Goal: Task Accomplishment & Management: Use online tool/utility

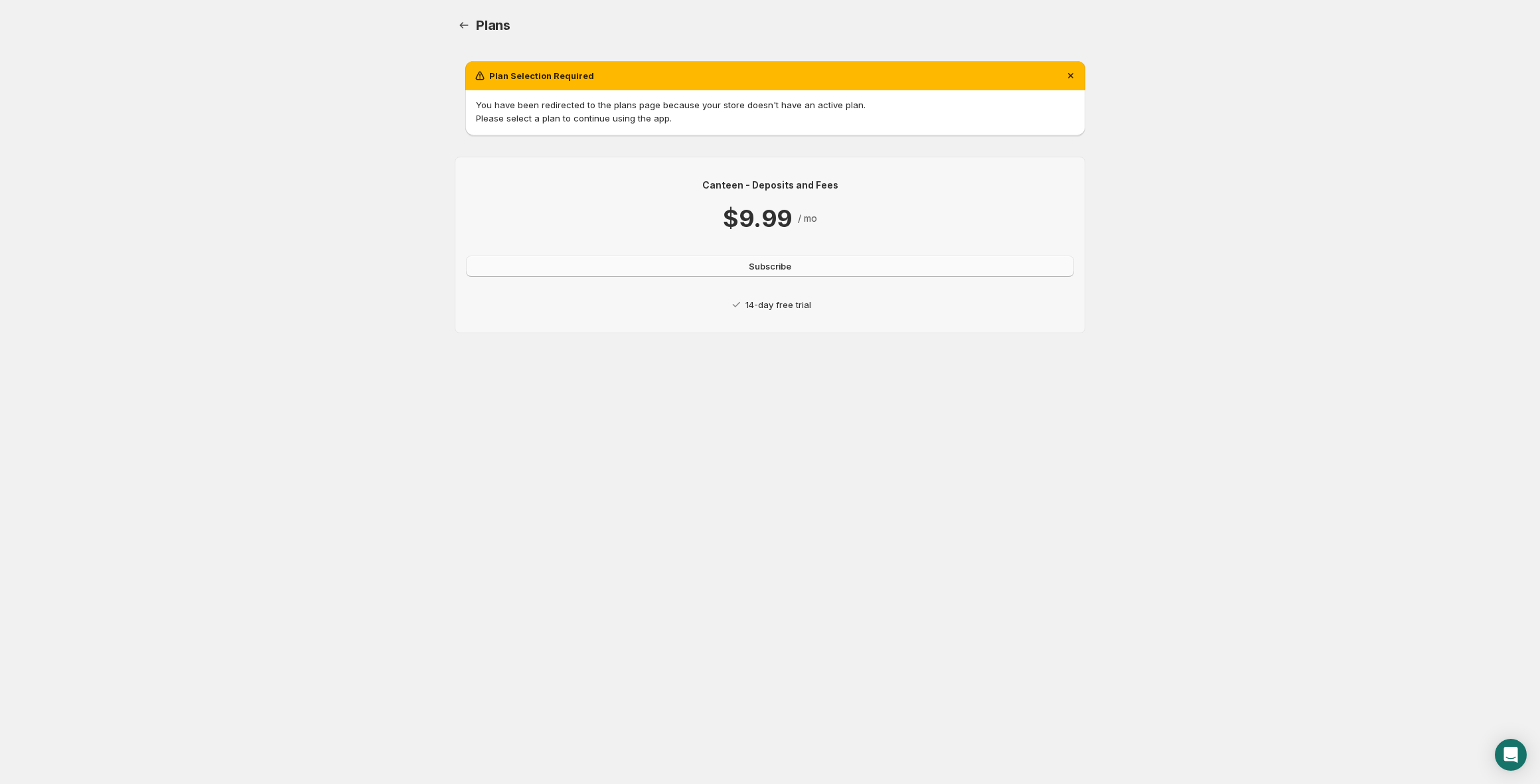
click at [756, 267] on span "Subscribe" at bounding box center [770, 266] width 43 height 13
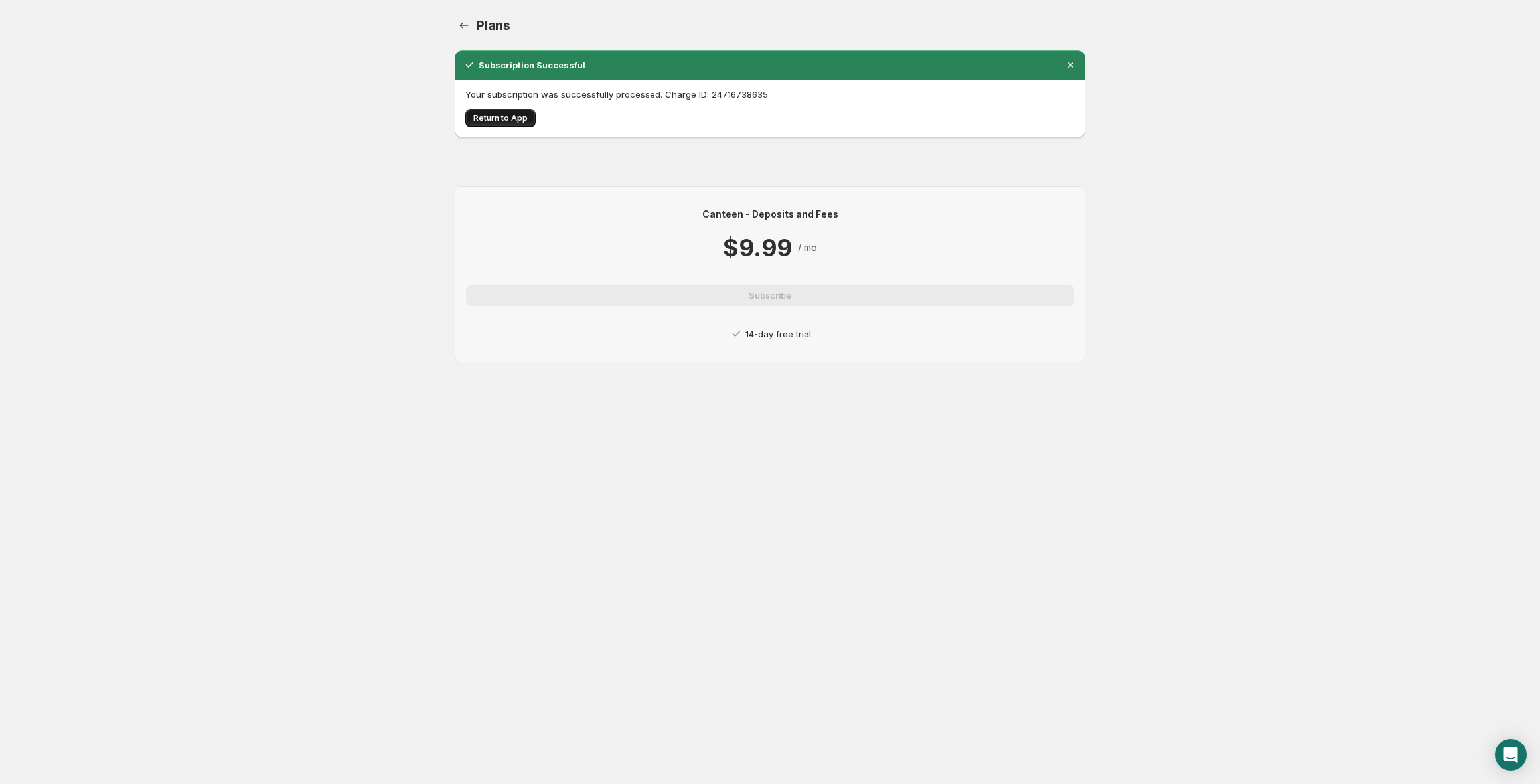
click at [486, 117] on span "Return to App" at bounding box center [500, 118] width 54 height 11
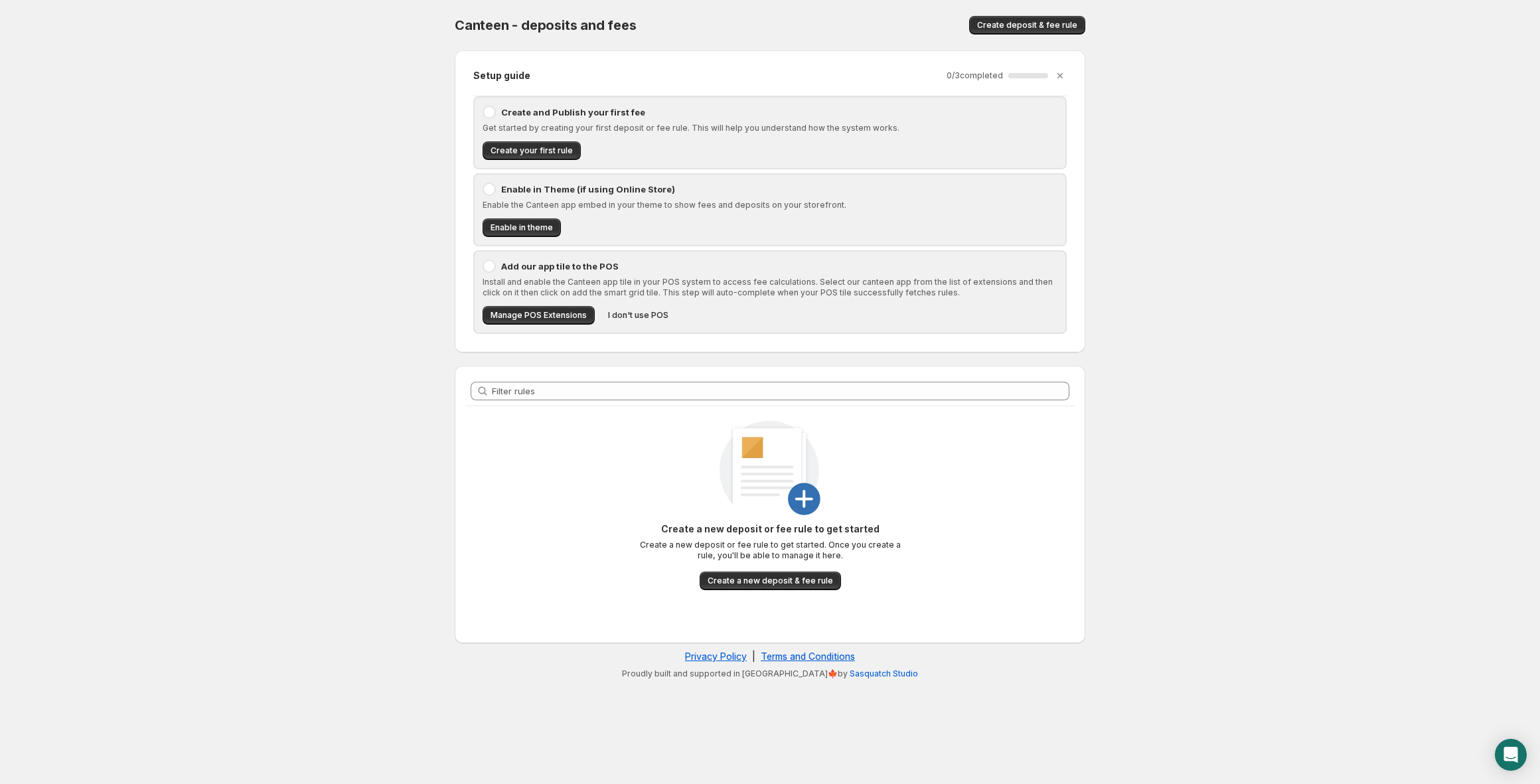
click at [510, 113] on p "Create and Publish your first fee" at bounding box center [780, 111] width 557 height 13
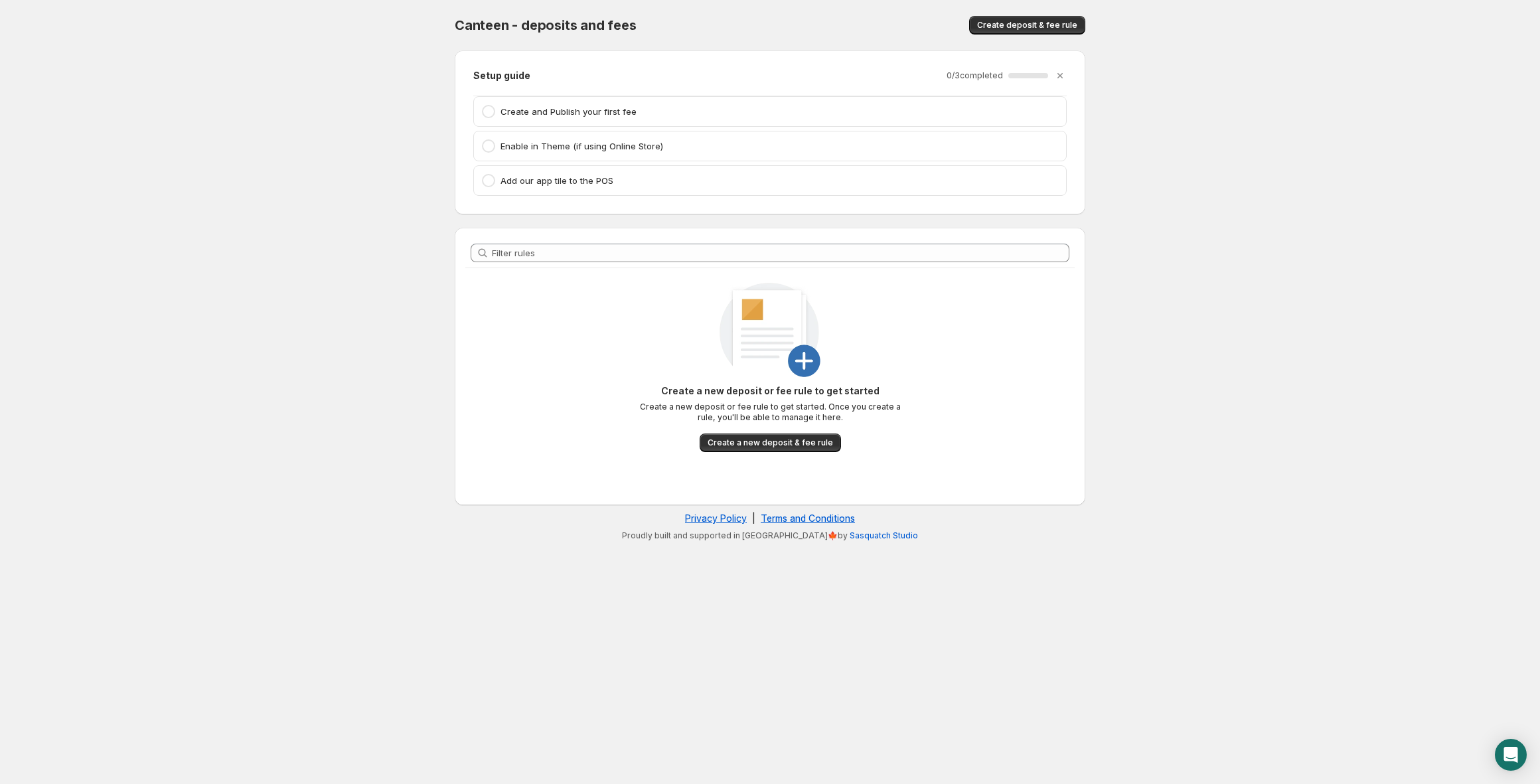
click at [528, 115] on p "Create and Publish your first fee" at bounding box center [780, 111] width 557 height 13
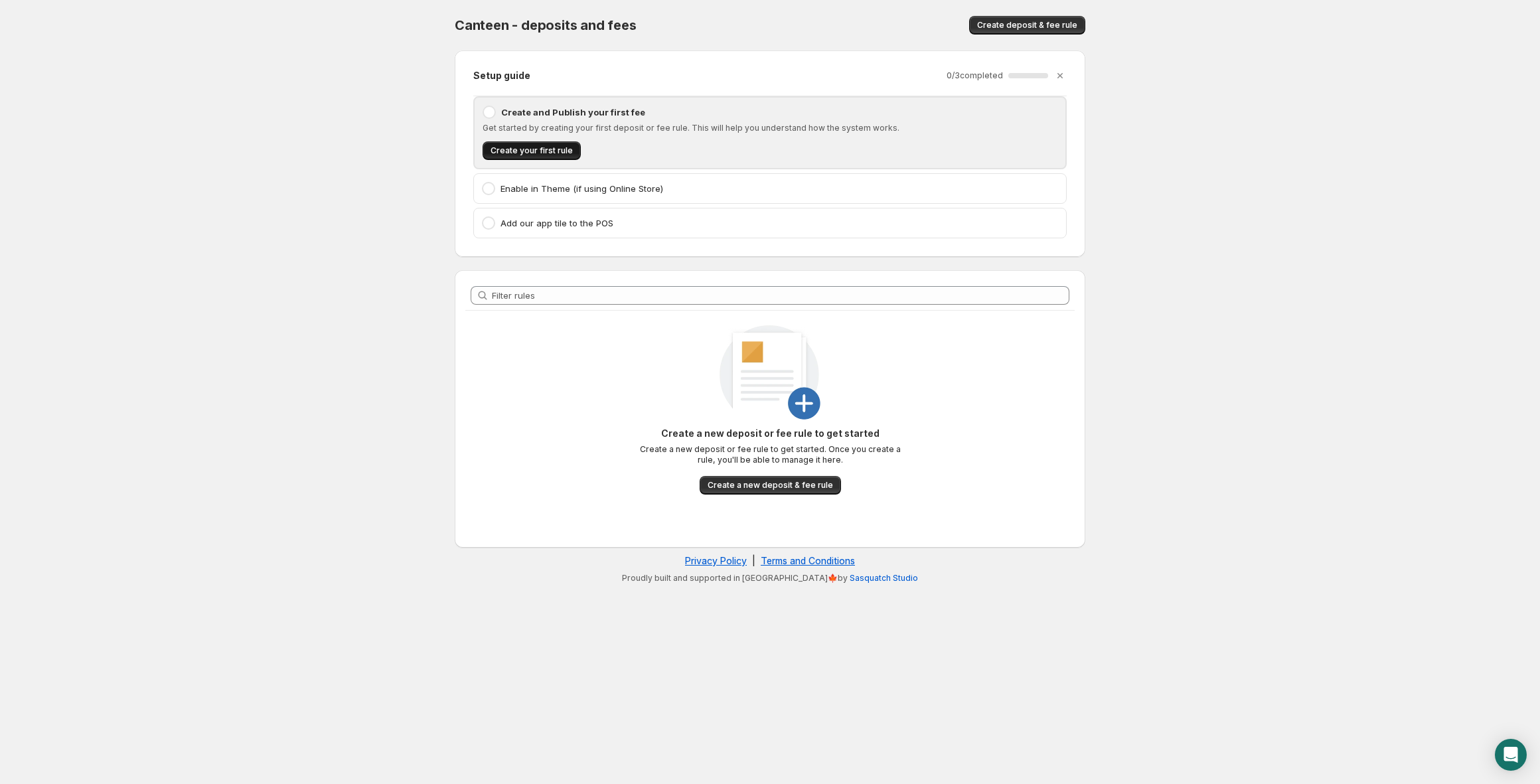
click at [551, 157] on button "Create your first rule" at bounding box center [531, 150] width 98 height 18
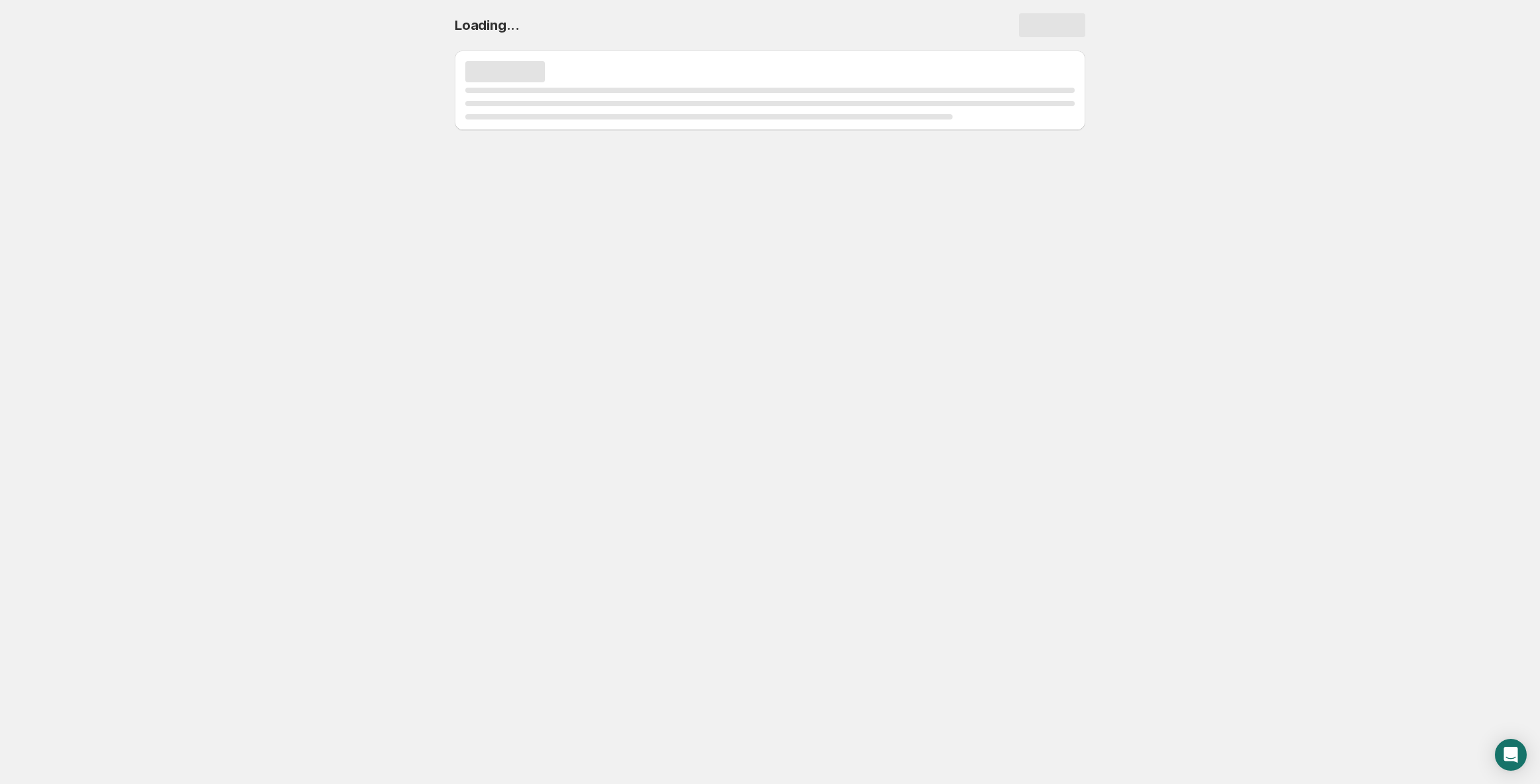
select select "deactive"
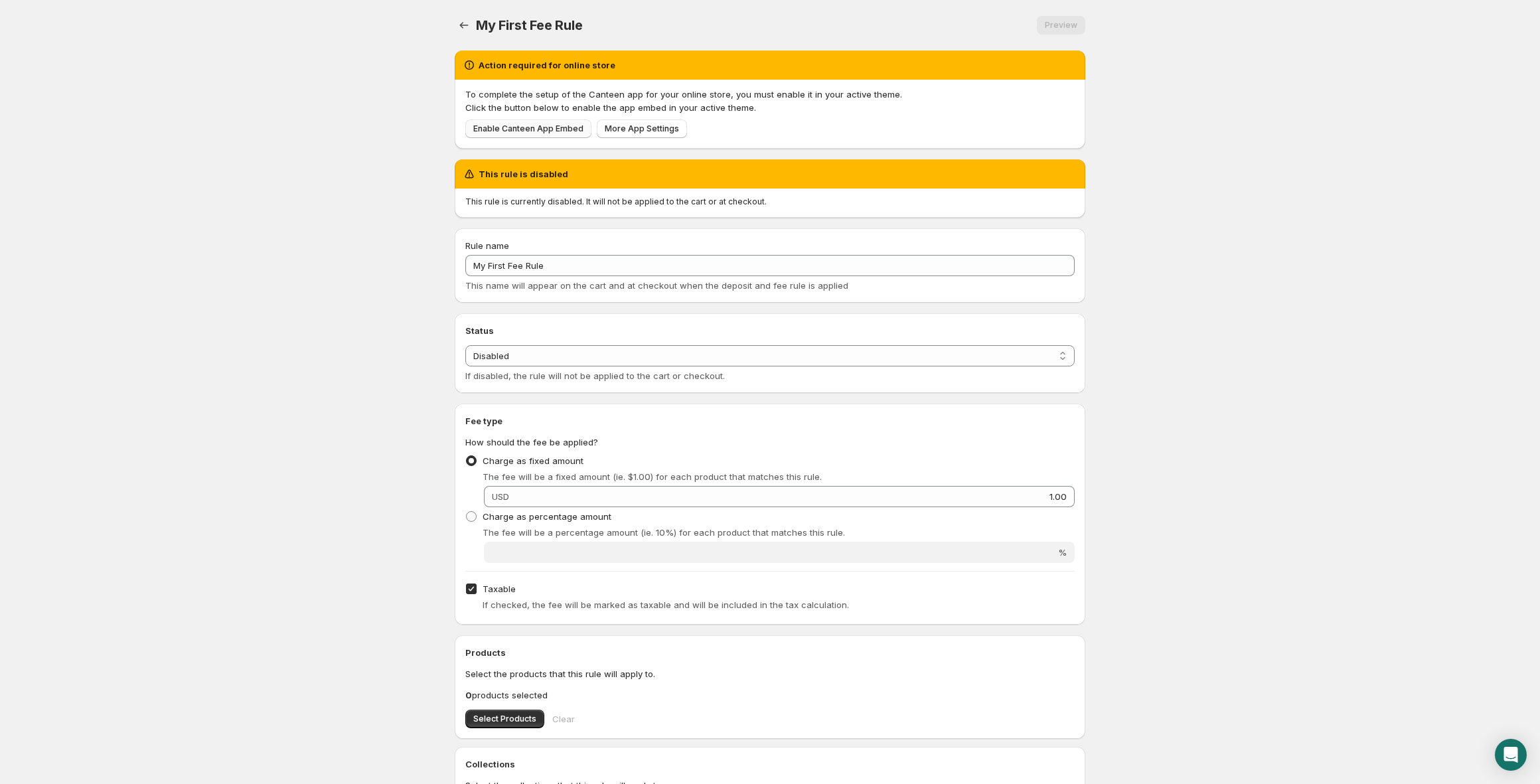
click at [547, 128] on span "Enable Canteen App Embed" at bounding box center [528, 129] width 110 height 11
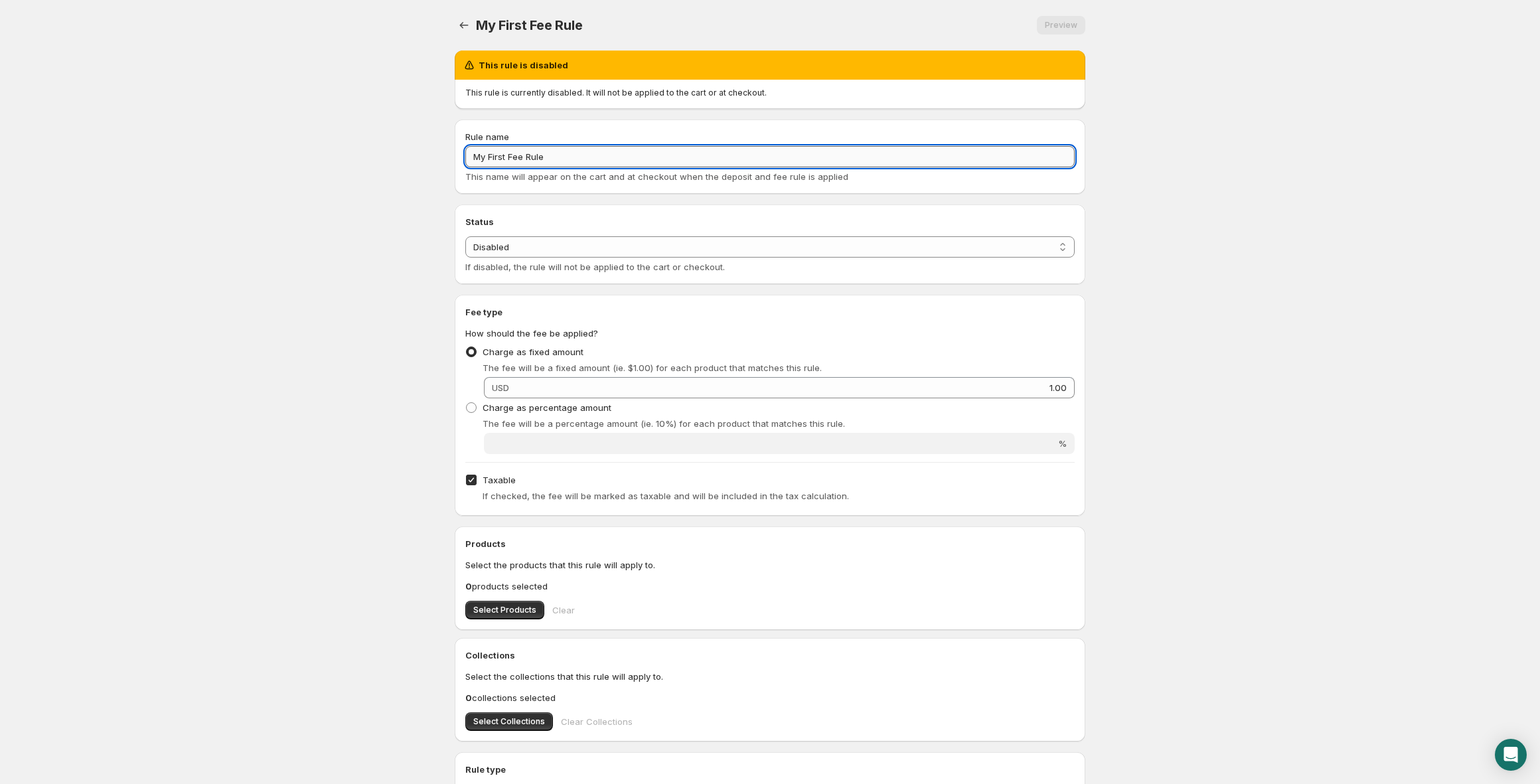
click at [629, 163] on input "My First Fee Rule" at bounding box center [770, 156] width 609 height 21
click at [628, 163] on input "My First Fee Rule" at bounding box center [770, 156] width 609 height 21
type input "Bottle Deposit"
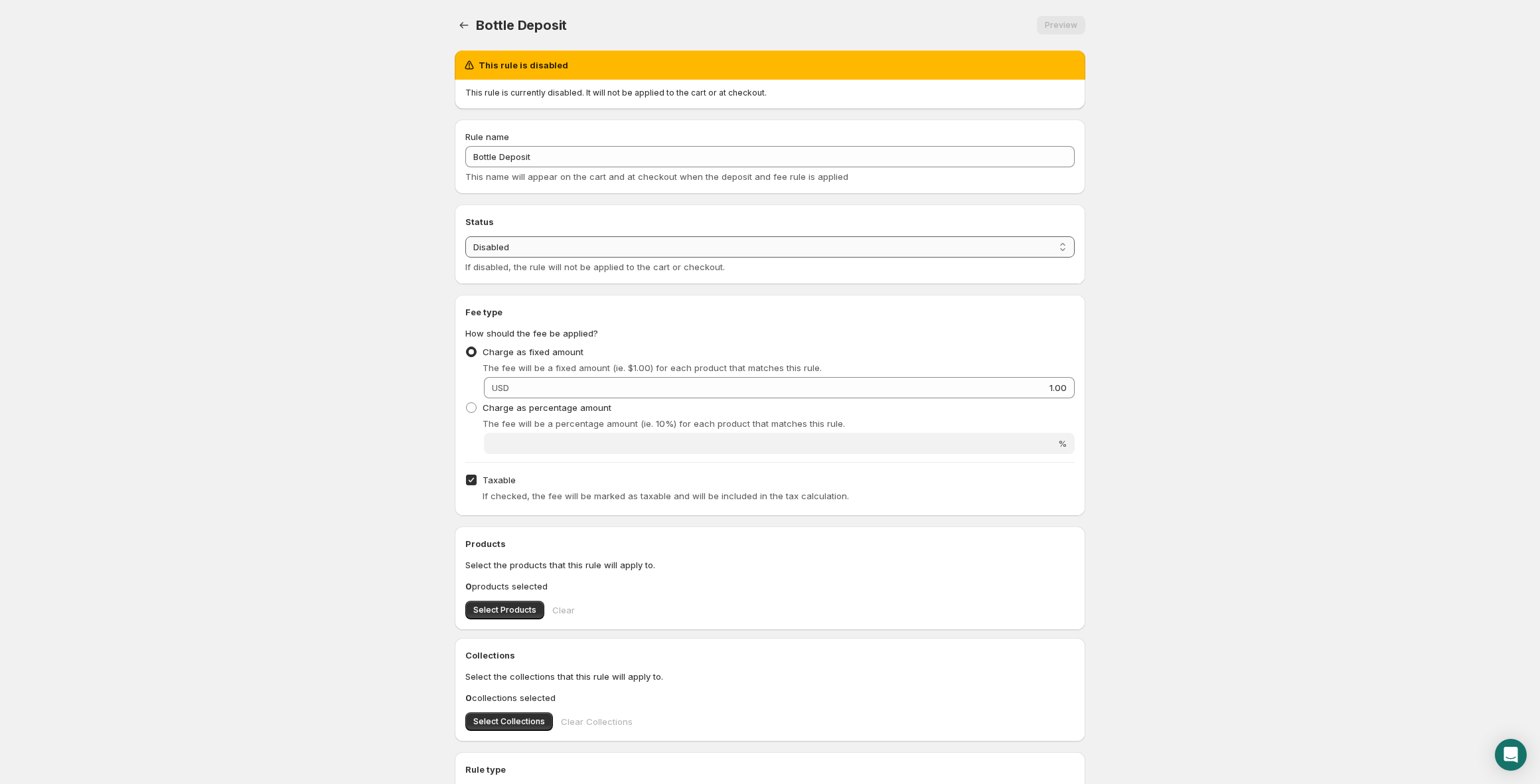
click at [625, 250] on select "Enabled Disabled" at bounding box center [770, 247] width 609 height 21
select select "active"
click at [466, 237] on select "Enabled Disabled" at bounding box center [770, 247] width 609 height 21
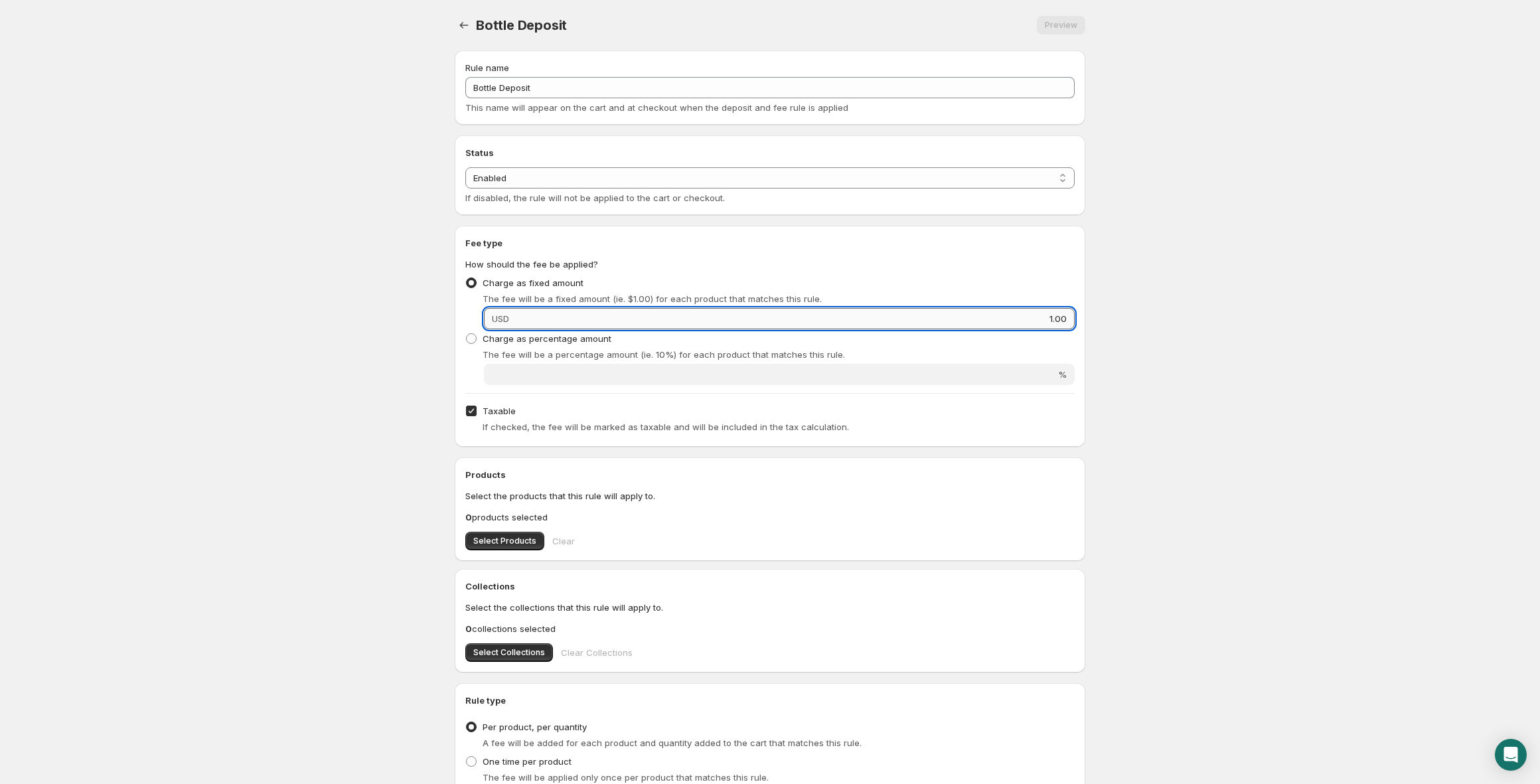
click at [588, 324] on input "1.00" at bounding box center [794, 318] width 562 height 21
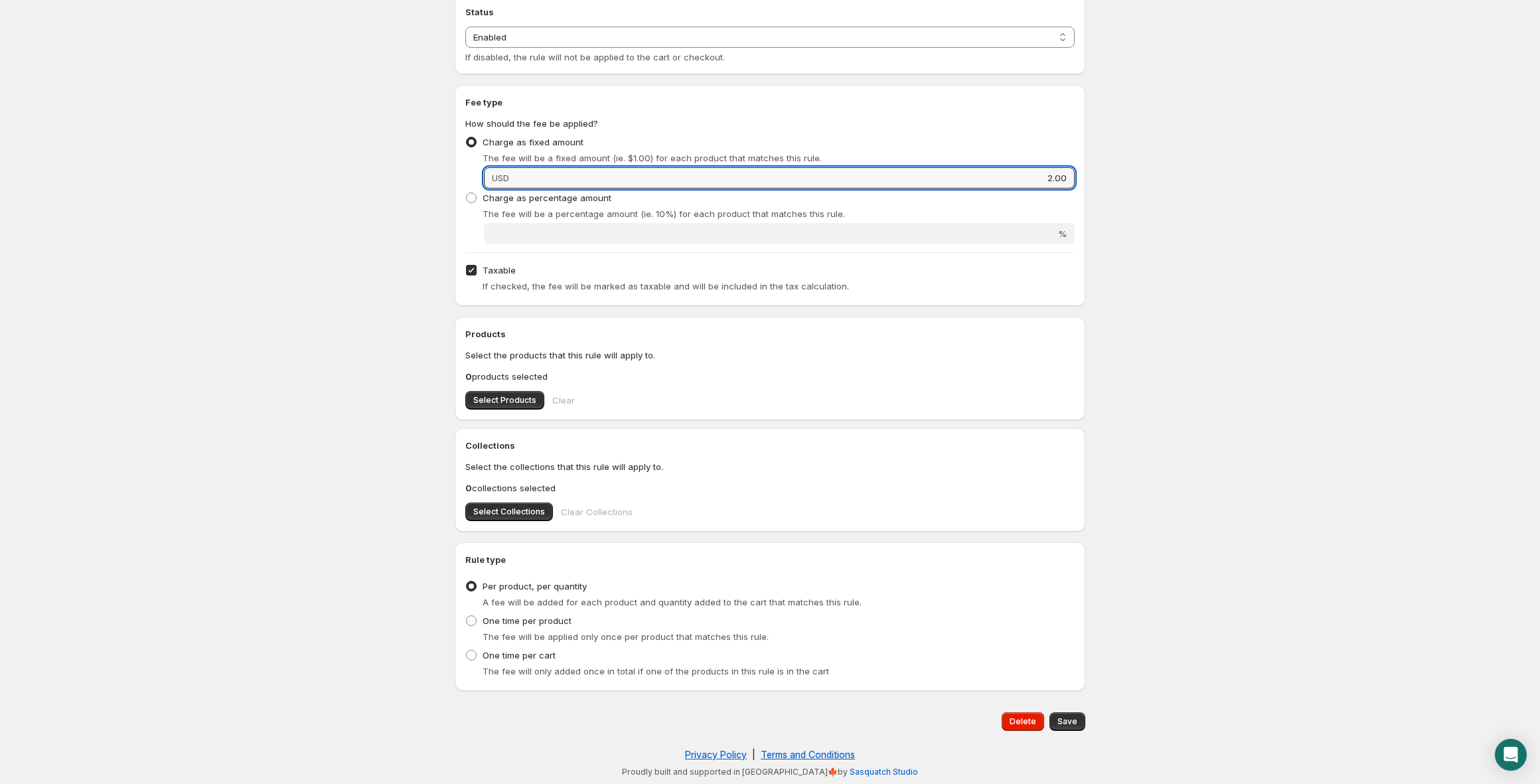
type input "2.00"
click at [499, 273] on span "Taxable" at bounding box center [499, 270] width 33 height 11
click at [476, 273] on input "Taxable" at bounding box center [471, 270] width 11 height 11
checkbox input "false"
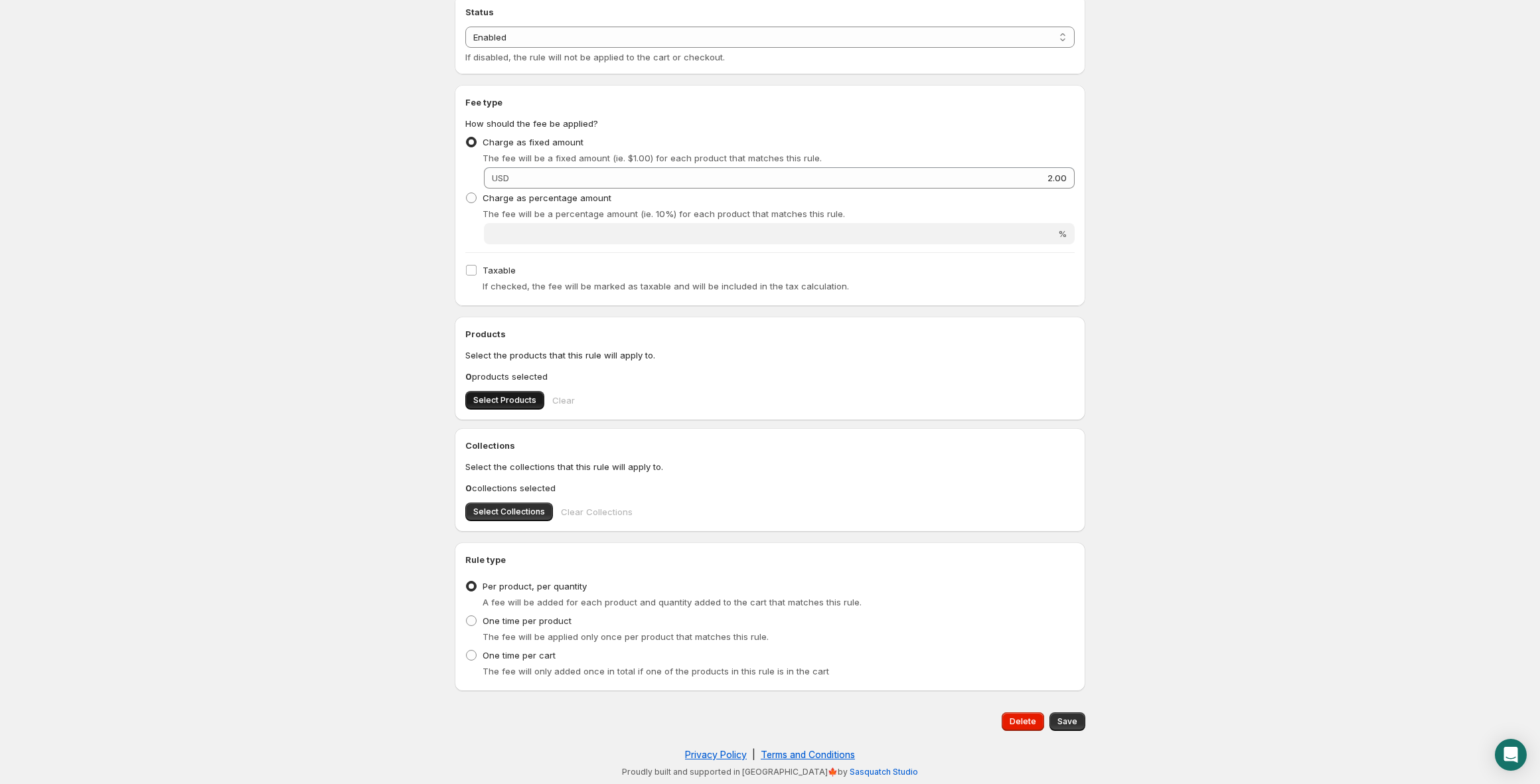
click at [509, 405] on button "Select Products" at bounding box center [505, 400] width 79 height 18
click at [515, 505] on button "Select Collections" at bounding box center [509, 511] width 88 height 18
click at [1071, 720] on span "Save" at bounding box center [1067, 721] width 20 height 11
type input "2"
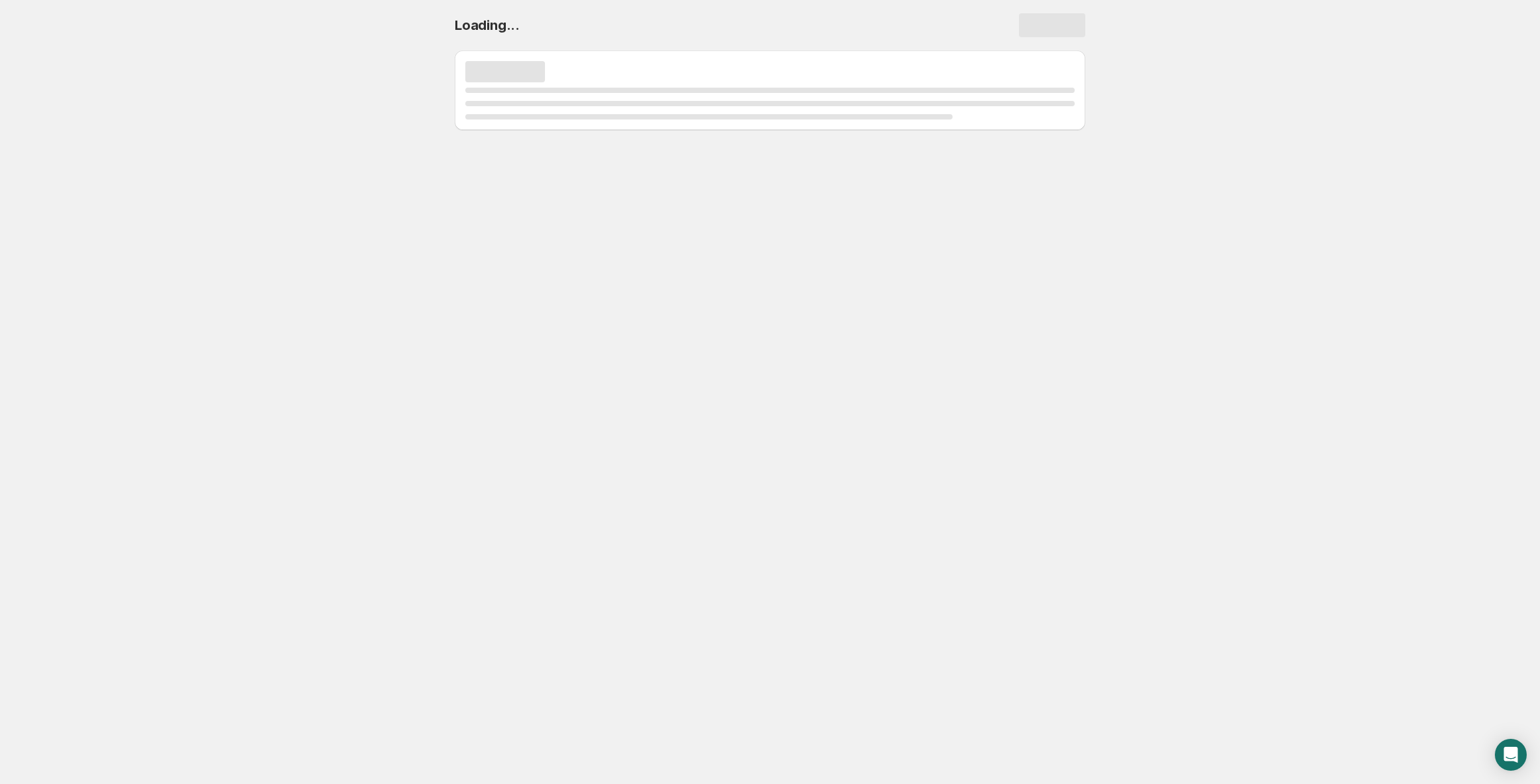
scroll to position [0, 0]
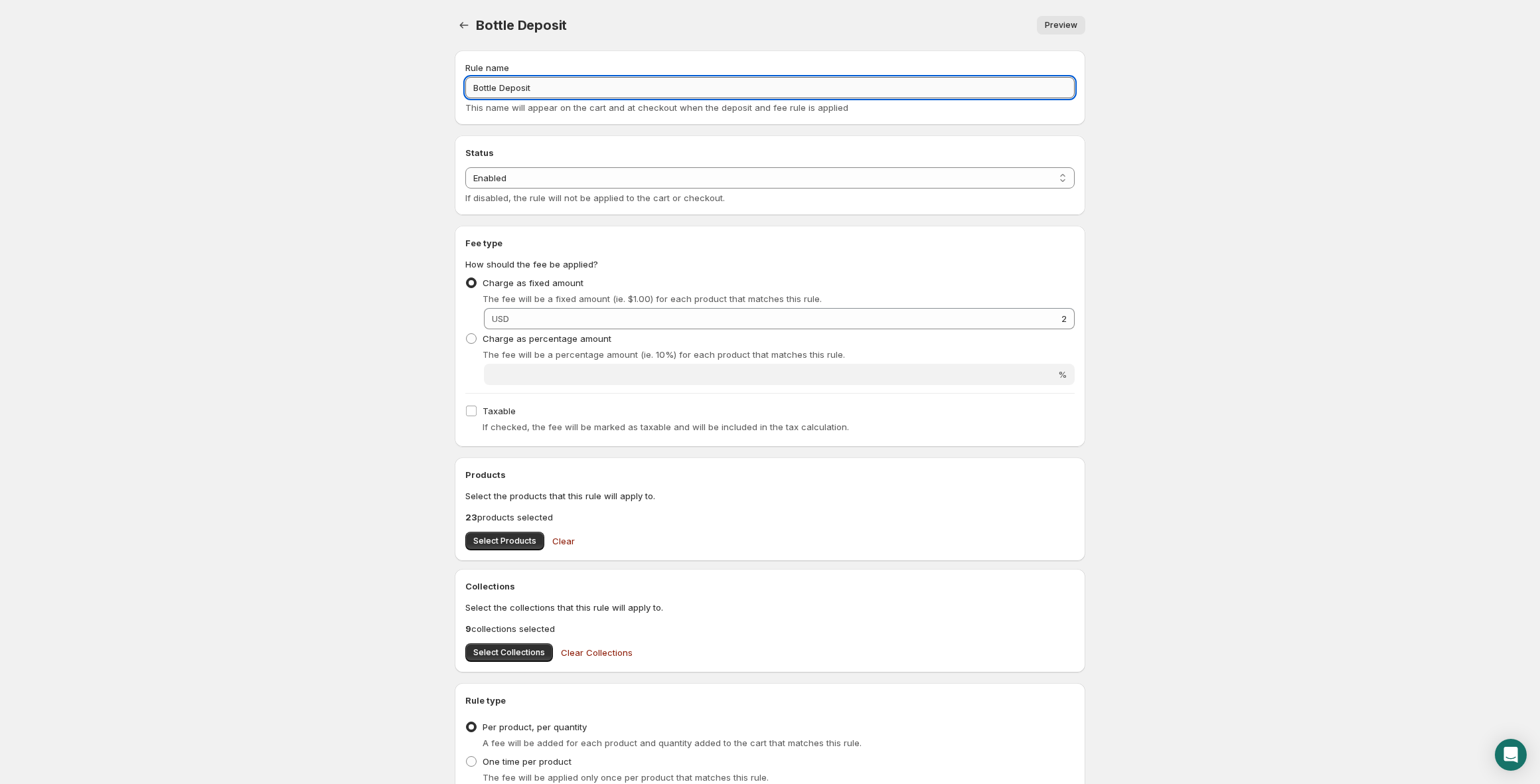
click at [567, 93] on input "Bottle Deposit" at bounding box center [770, 88] width 609 height 21
click at [473, 87] on input "Bottle Deposit" at bounding box center [770, 88] width 609 height 21
type input "Refundable Bottle Deposit"
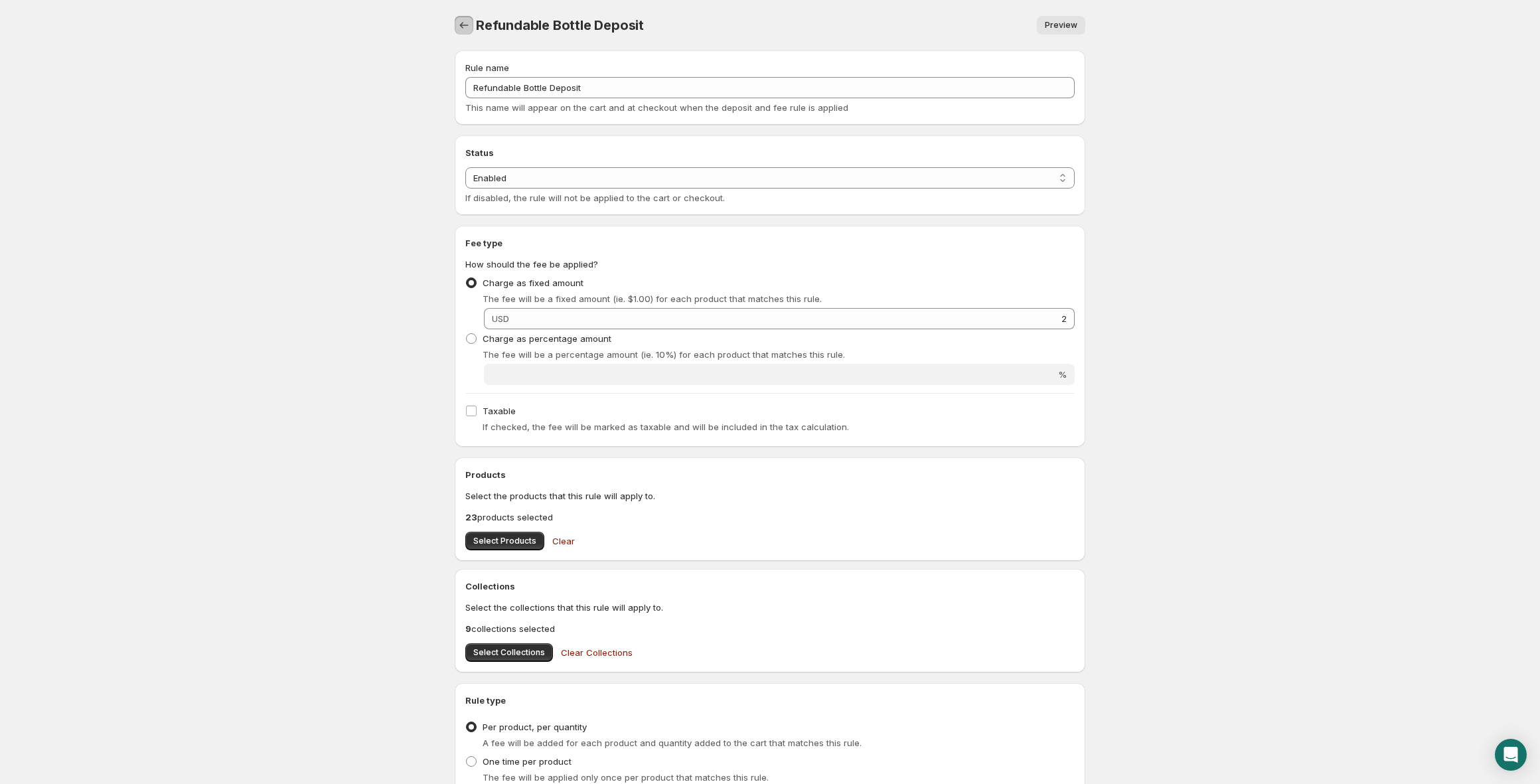
click at [463, 25] on icon "Settings" at bounding box center [464, 25] width 8 height 7
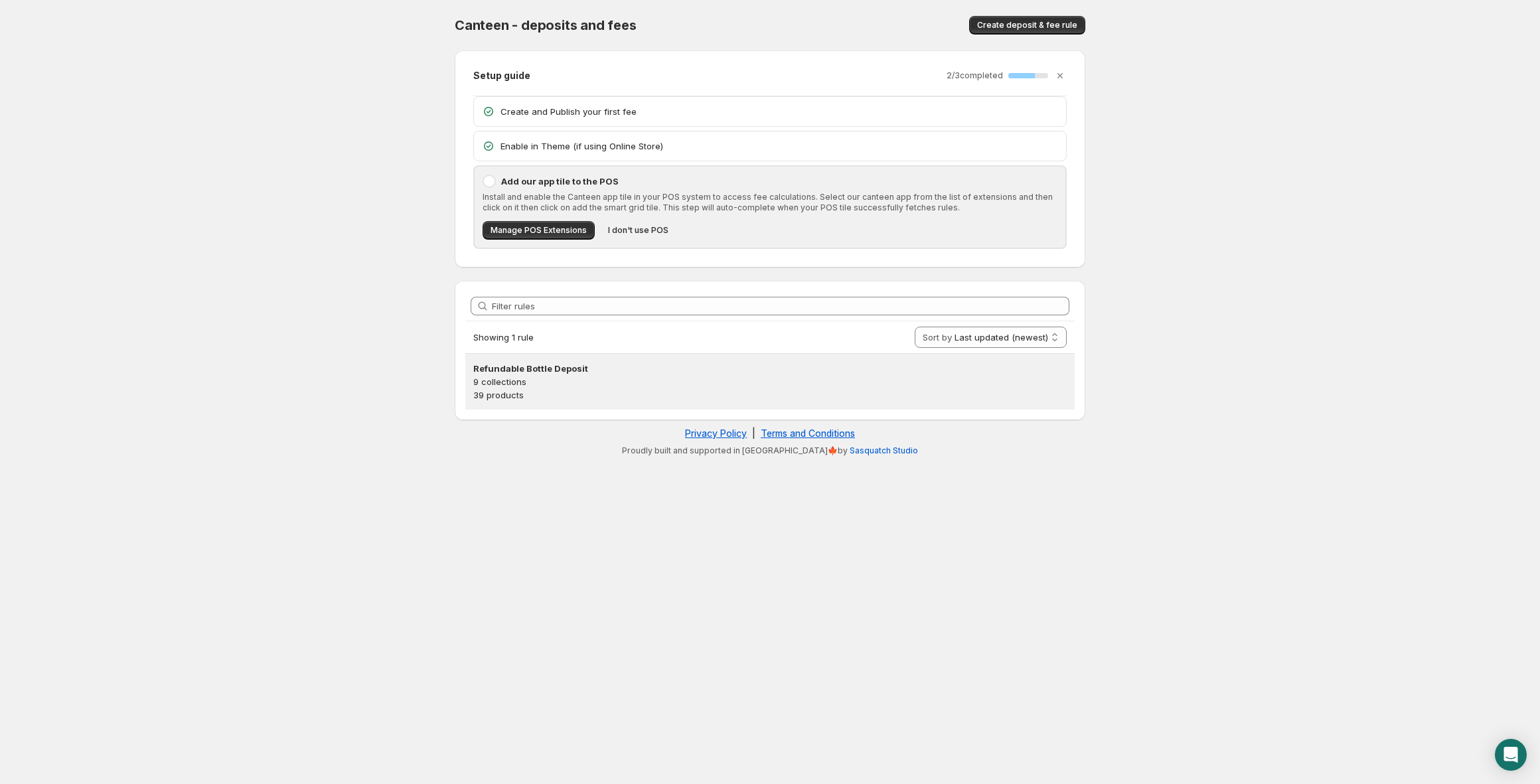
click at [812, 394] on p "39 products" at bounding box center [770, 395] width 593 height 13
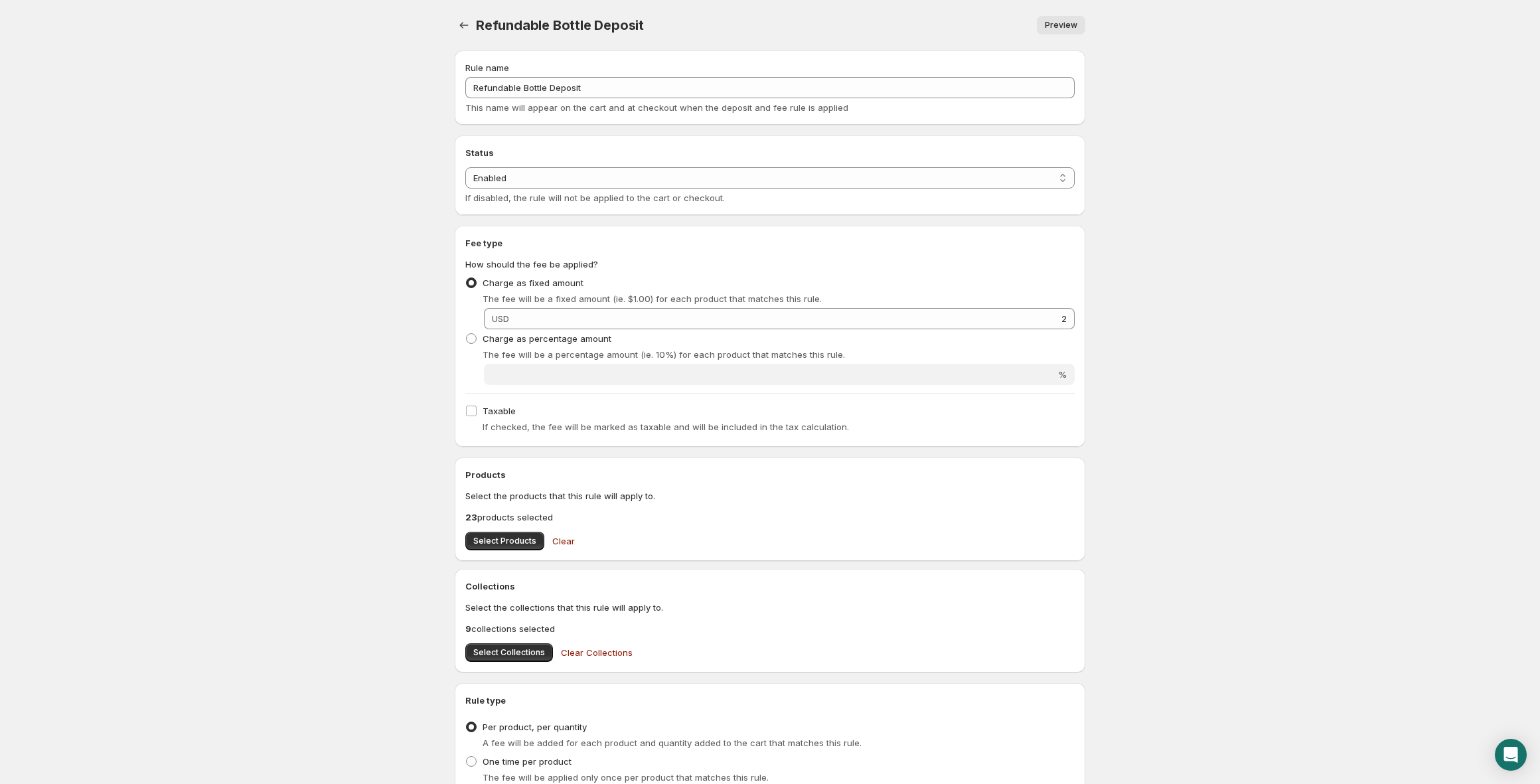
click at [1052, 25] on span "Preview" at bounding box center [1061, 25] width 33 height 11
